Goal: Task Accomplishment & Management: Use online tool/utility

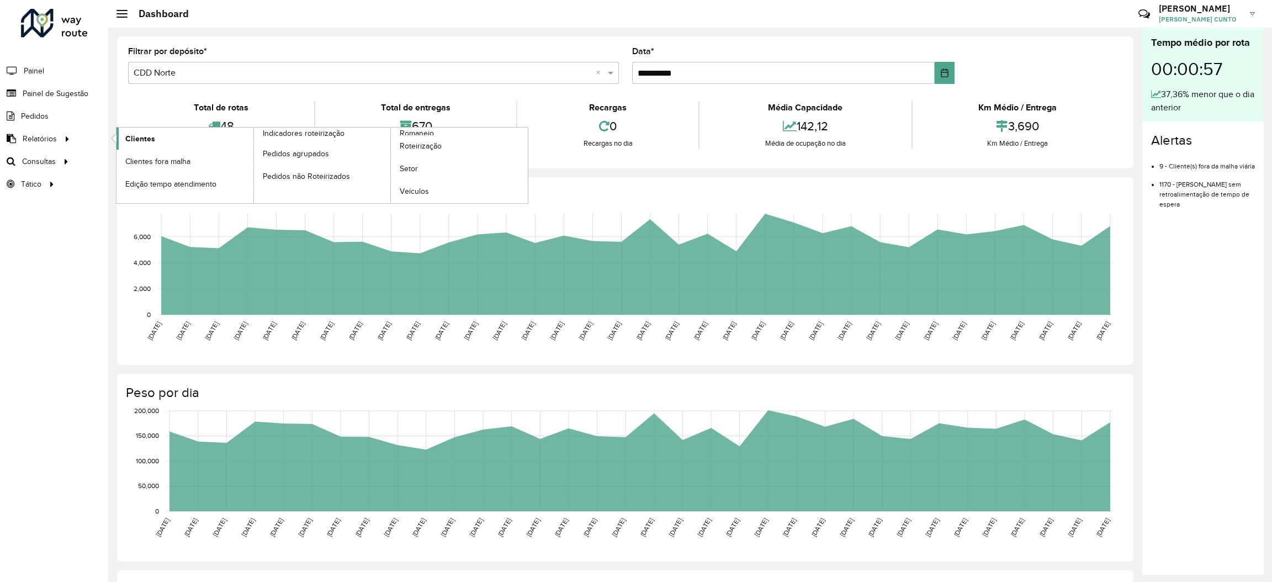
click at [136, 139] on span "Clientes" at bounding box center [140, 139] width 30 height 12
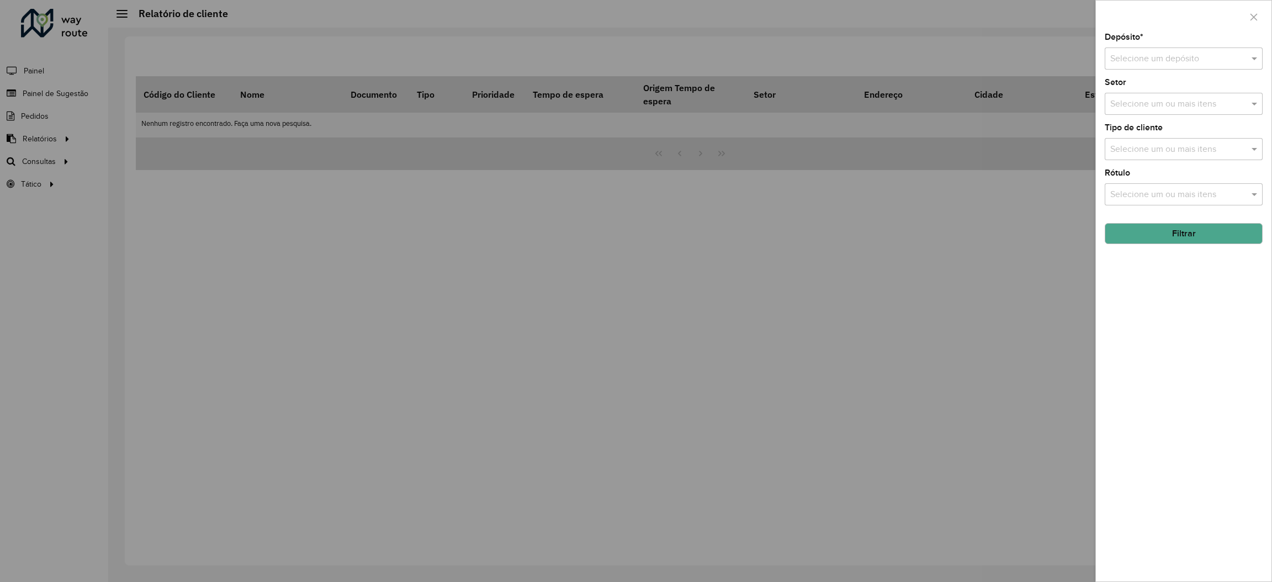
click at [1214, 59] on input "text" at bounding box center [1172, 58] width 125 height 13
click at [1200, 109] on div "CDD Norte" at bounding box center [1183, 109] width 157 height 19
click at [1197, 190] on input "text" at bounding box center [1177, 194] width 141 height 13
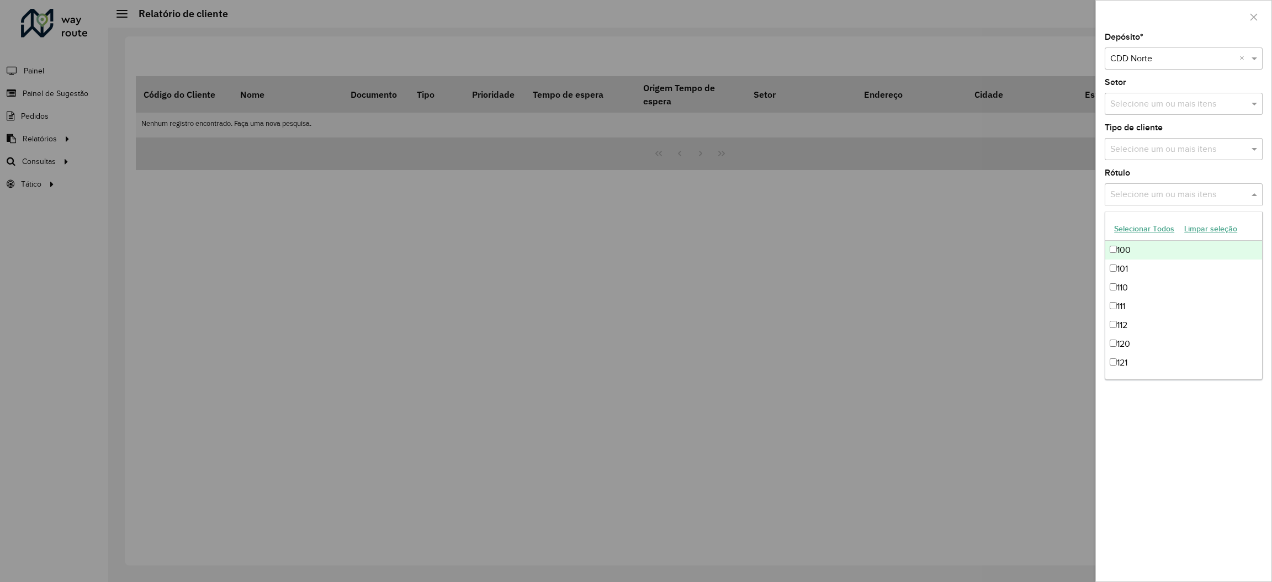
drag, startPoint x: 1005, startPoint y: 192, endPoint x: 1108, endPoint y: 210, distance: 104.8
click at [1006, 187] on div at bounding box center [636, 291] width 1272 height 582
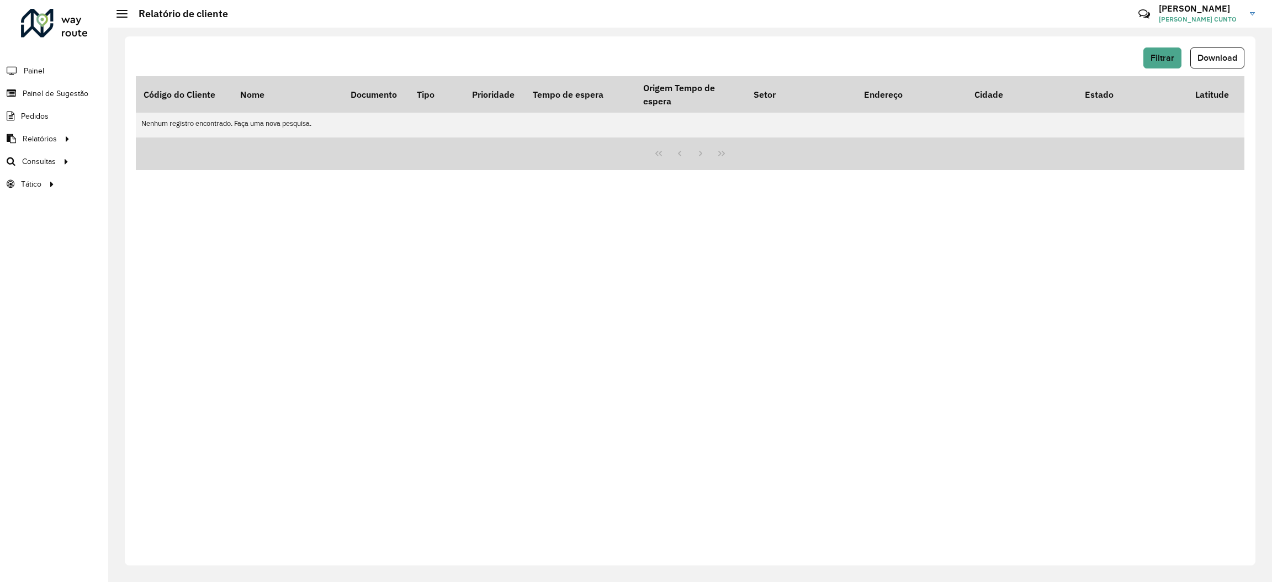
drag, startPoint x: 1207, startPoint y: 52, endPoint x: 1183, endPoint y: 61, distance: 25.3
click at [1188, 61] on div "Filtrar Download" at bounding box center [690, 57] width 1108 height 21
click at [1177, 61] on button "Filtrar" at bounding box center [1162, 57] width 38 height 21
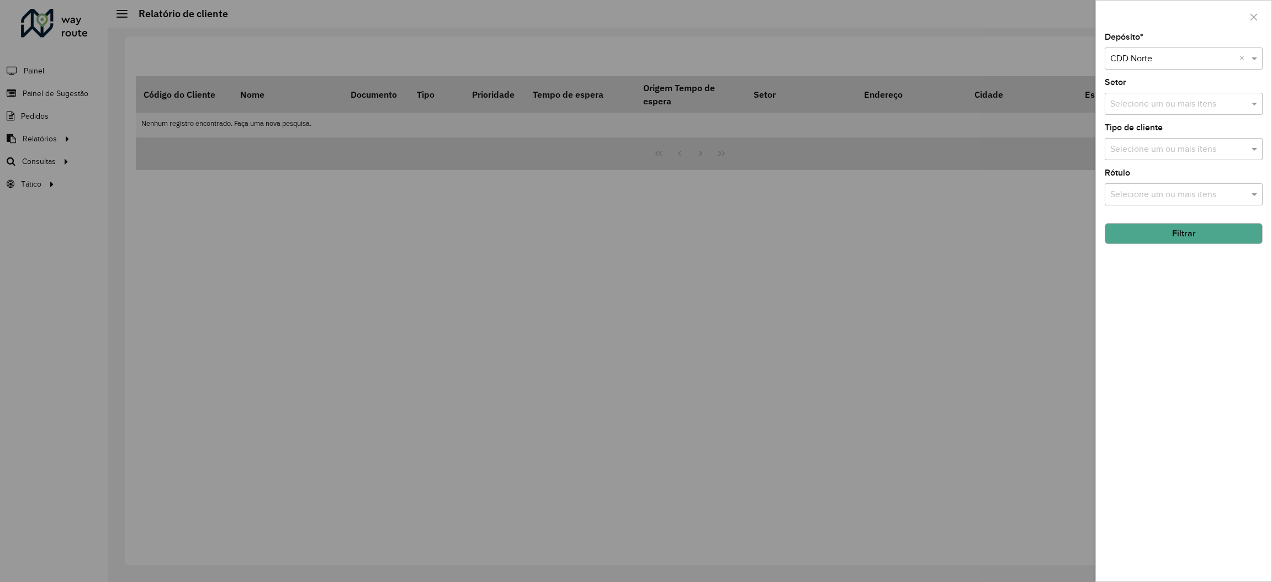
click at [1191, 234] on button "Filtrar" at bounding box center [1184, 233] width 158 height 21
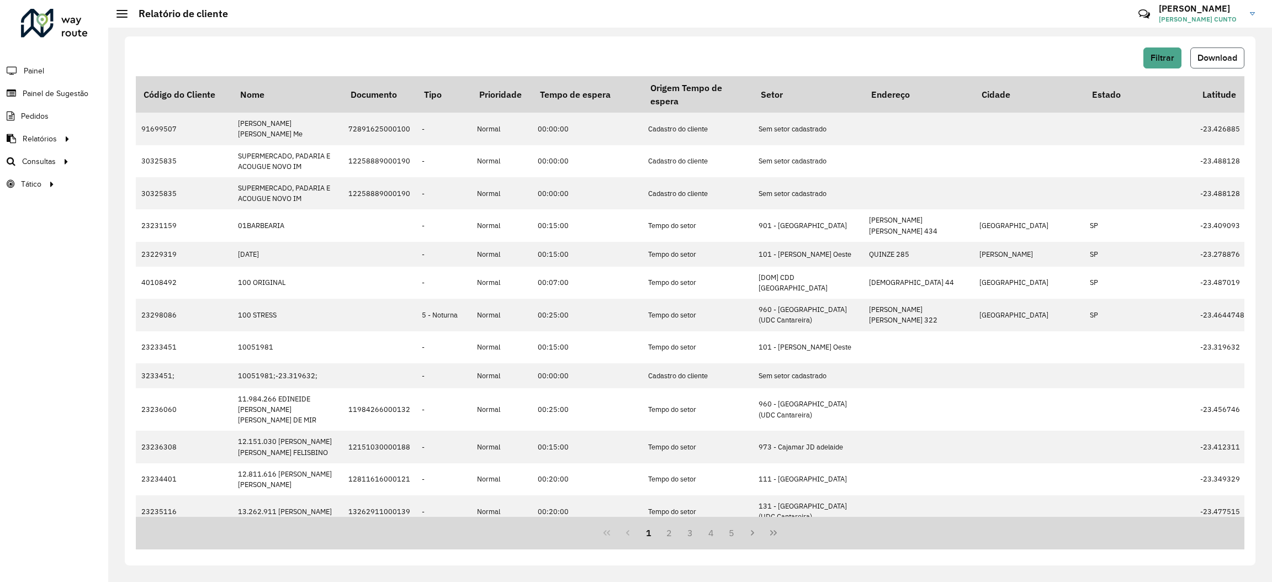
click at [1209, 67] on button "Download" at bounding box center [1217, 57] width 54 height 21
